Goal: Go to known website: Access a specific website the user already knows

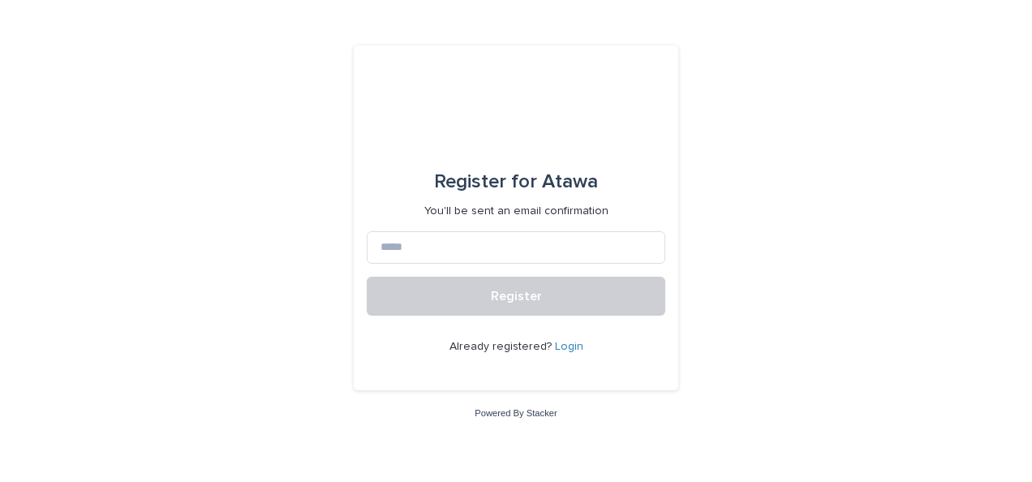
click at [568, 346] on link "Login" at bounding box center [569, 346] width 28 height 11
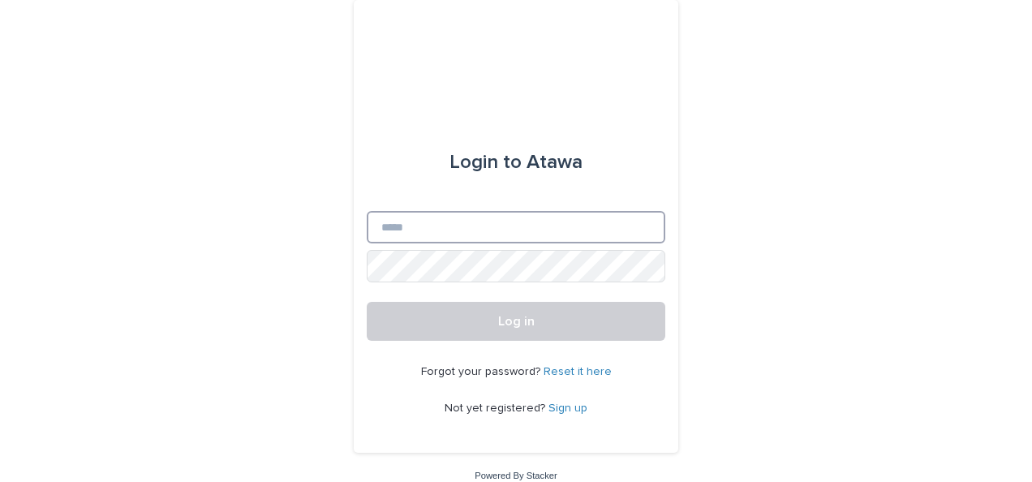
click at [513, 215] on input "Email" at bounding box center [516, 227] width 299 height 32
type input "**********"
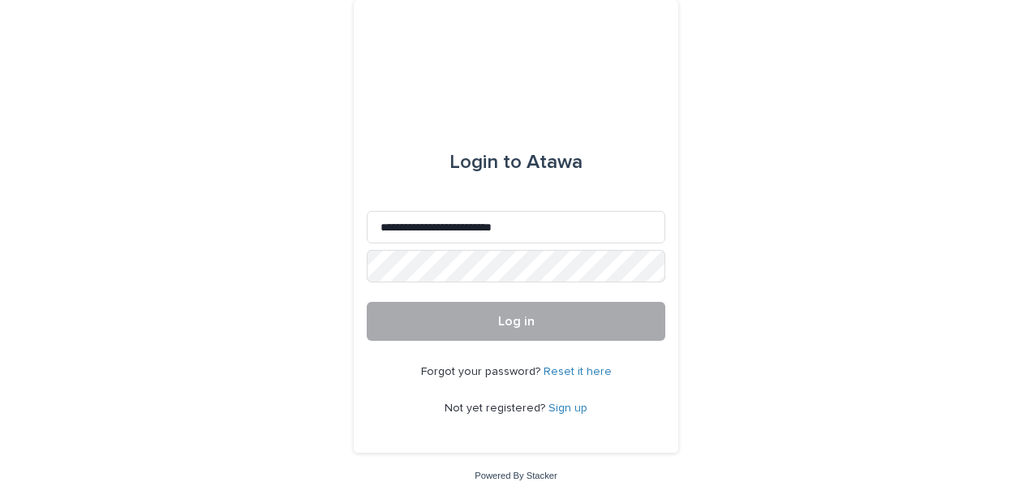
click at [510, 314] on button "Log in" at bounding box center [516, 321] width 299 height 39
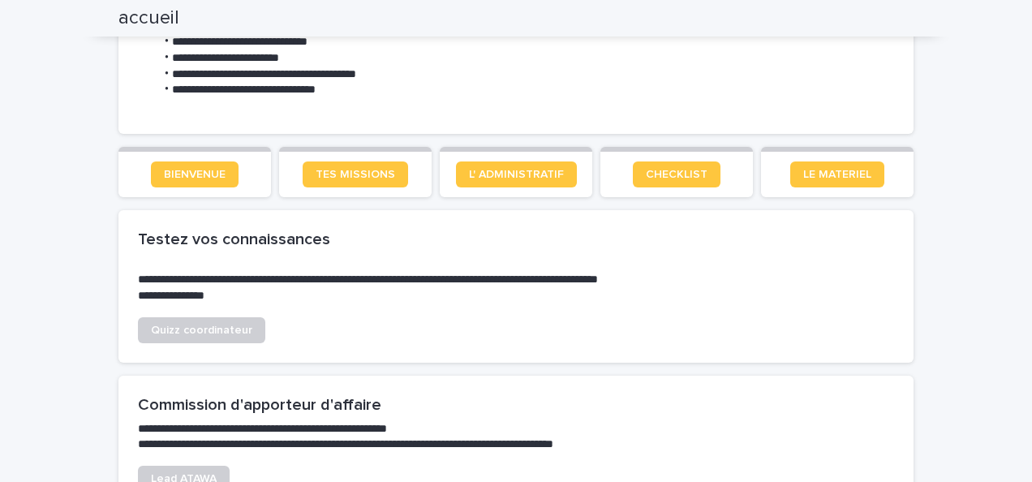
scroll to position [961, 0]
click at [670, 162] on link "CHECKLIST" at bounding box center [677, 174] width 88 height 26
